Goal: Find specific page/section: Find specific page/section

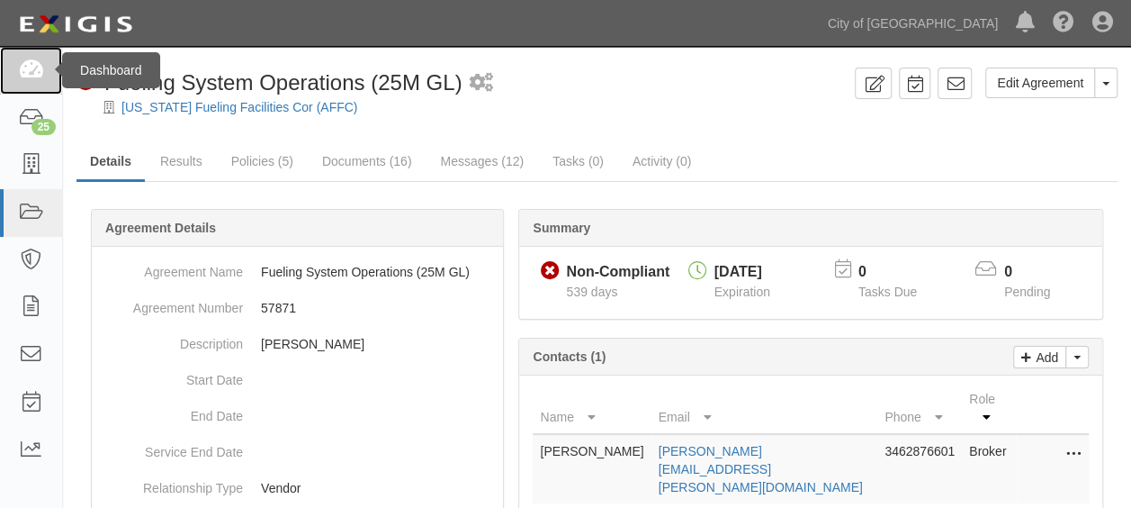
click at [20, 79] on icon at bounding box center [30, 70] width 25 height 21
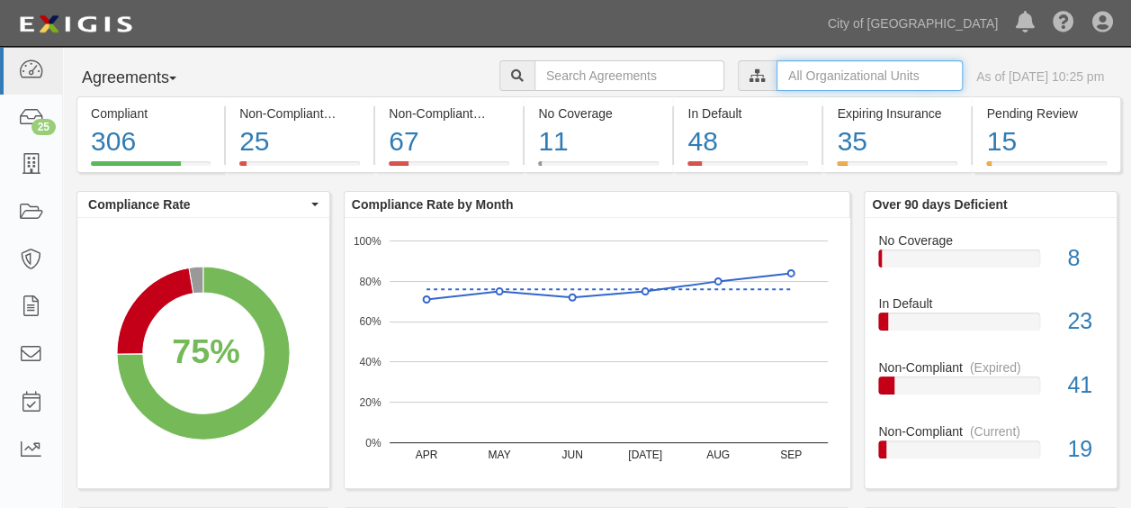
click at [790, 75] on input "text" at bounding box center [870, 75] width 186 height 31
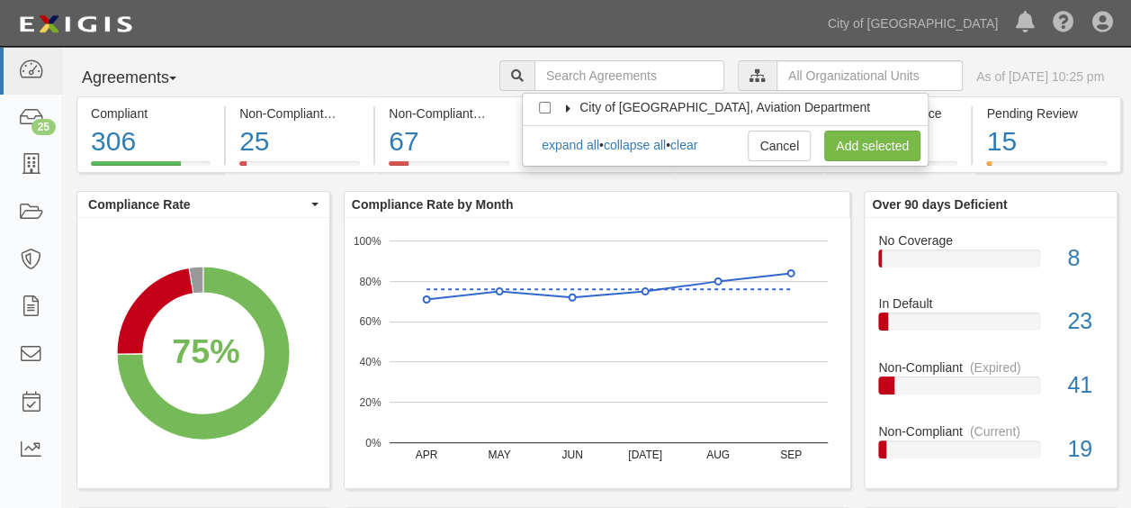
click at [652, 107] on span "City of [GEOGRAPHIC_DATA], Aviation Department" at bounding box center [725, 107] width 291 height 14
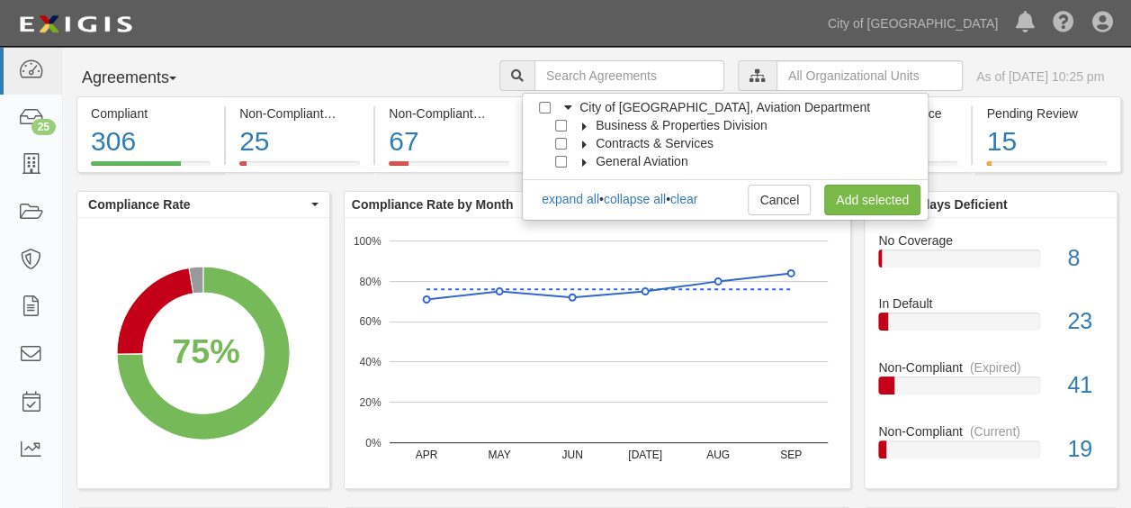
click at [583, 128] on icon at bounding box center [585, 126] width 13 height 8
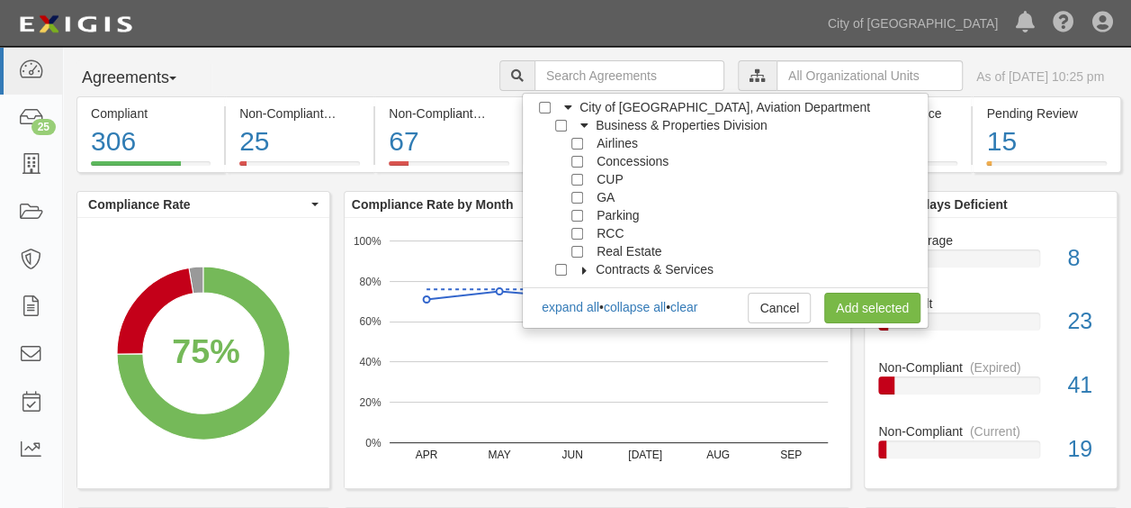
click at [583, 247] on div at bounding box center [581, 250] width 16 height 12
click at [580, 247] on input "Real Estate" at bounding box center [577, 252] width 12 height 12
checkbox input "true"
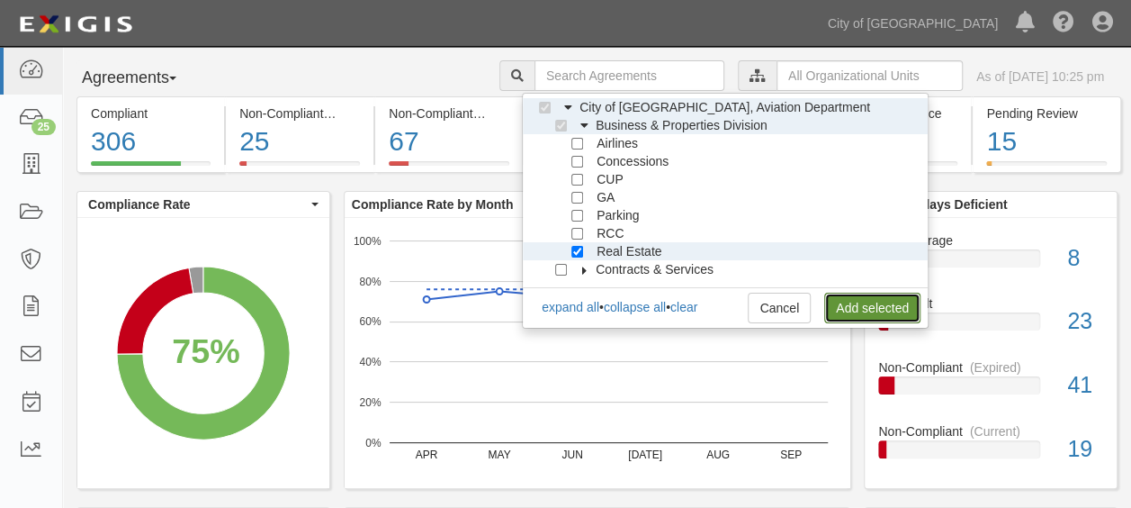
click at [866, 303] on link "Add selected" at bounding box center [872, 307] width 96 height 31
